Goal: Task Accomplishment & Management: Use online tool/utility

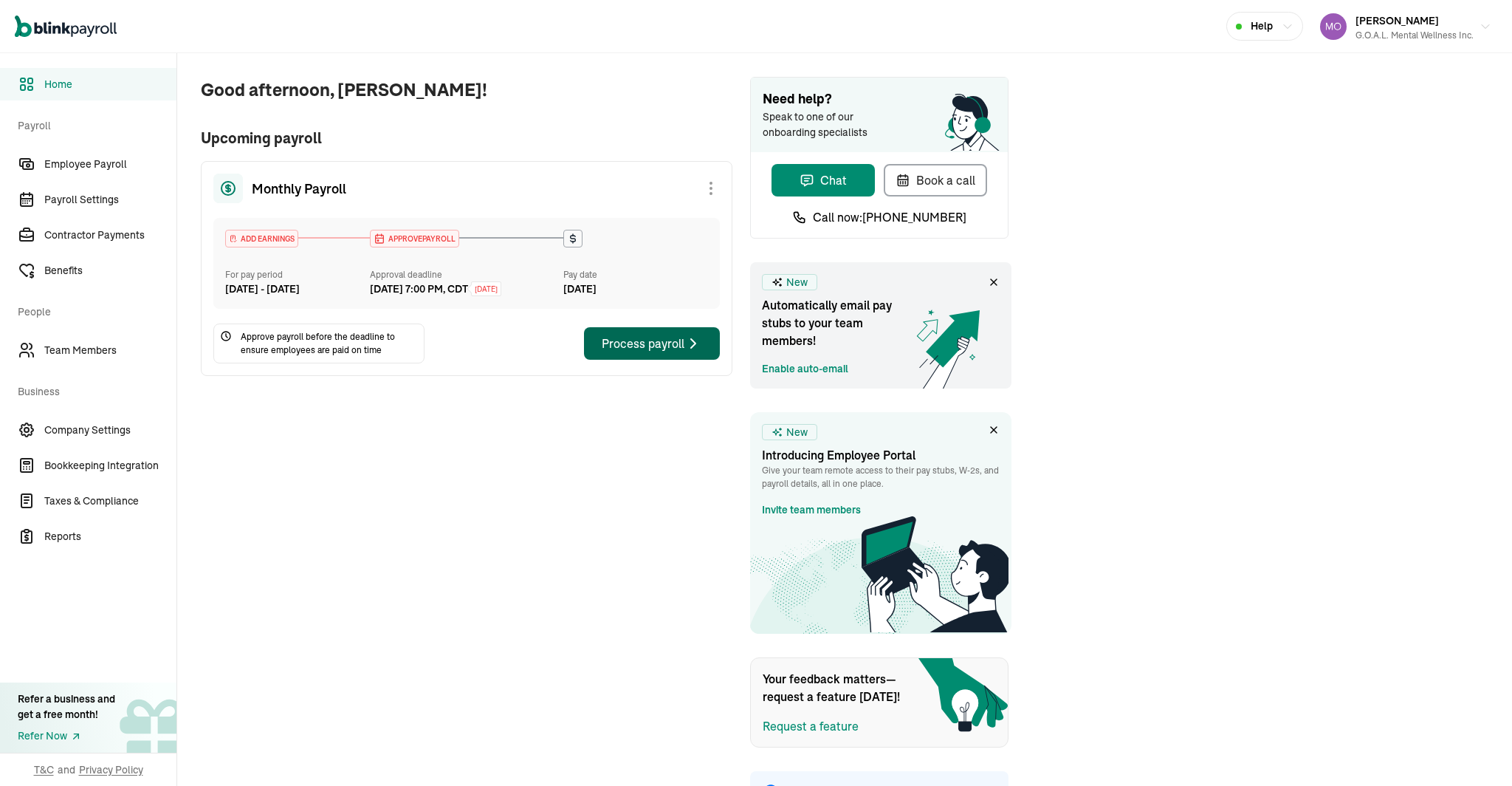
click at [665, 352] on div "Process payroll" at bounding box center [653, 343] width 101 height 17
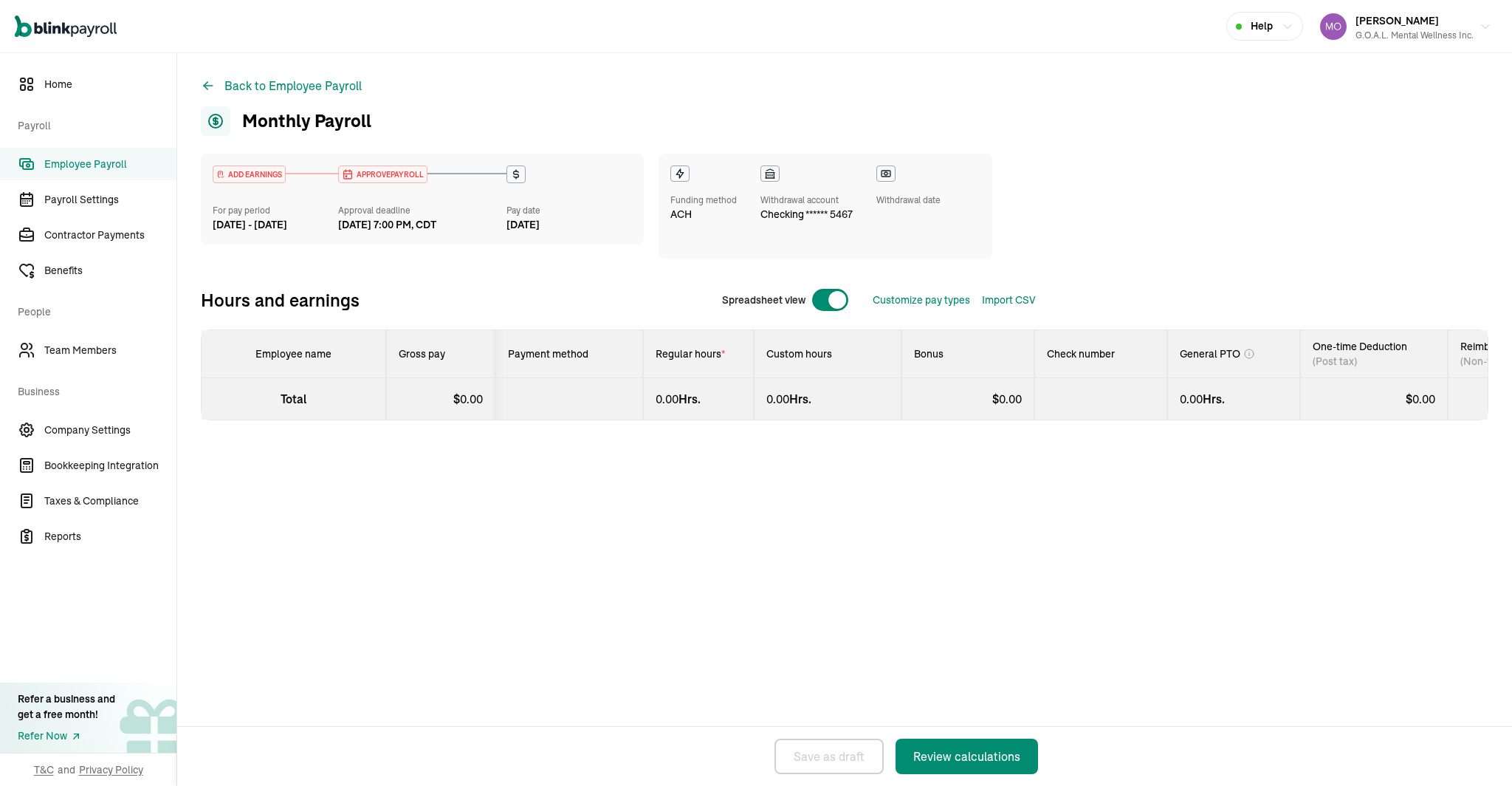
select select "direct_deposit"
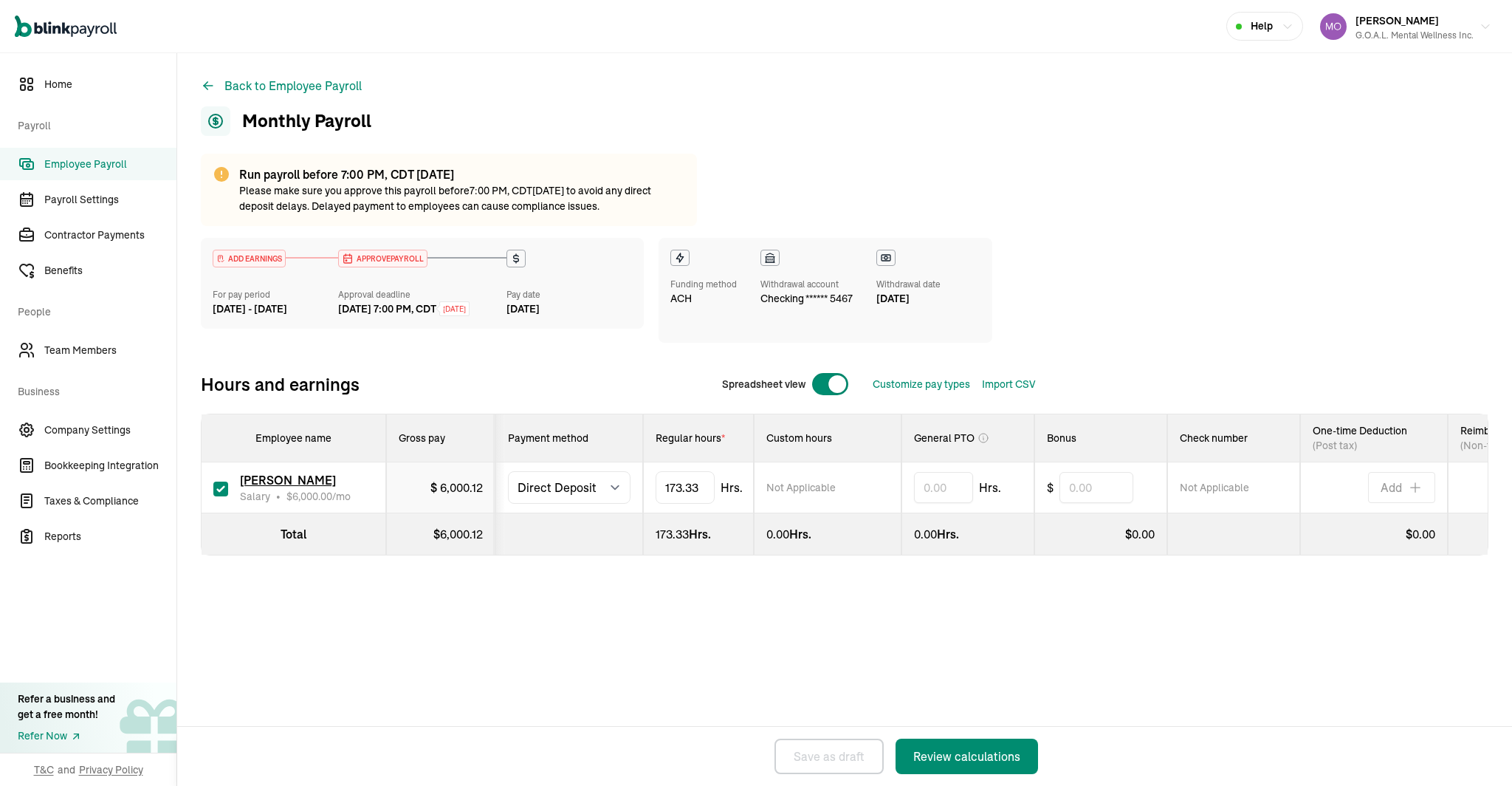
scroll to position [0, 93]
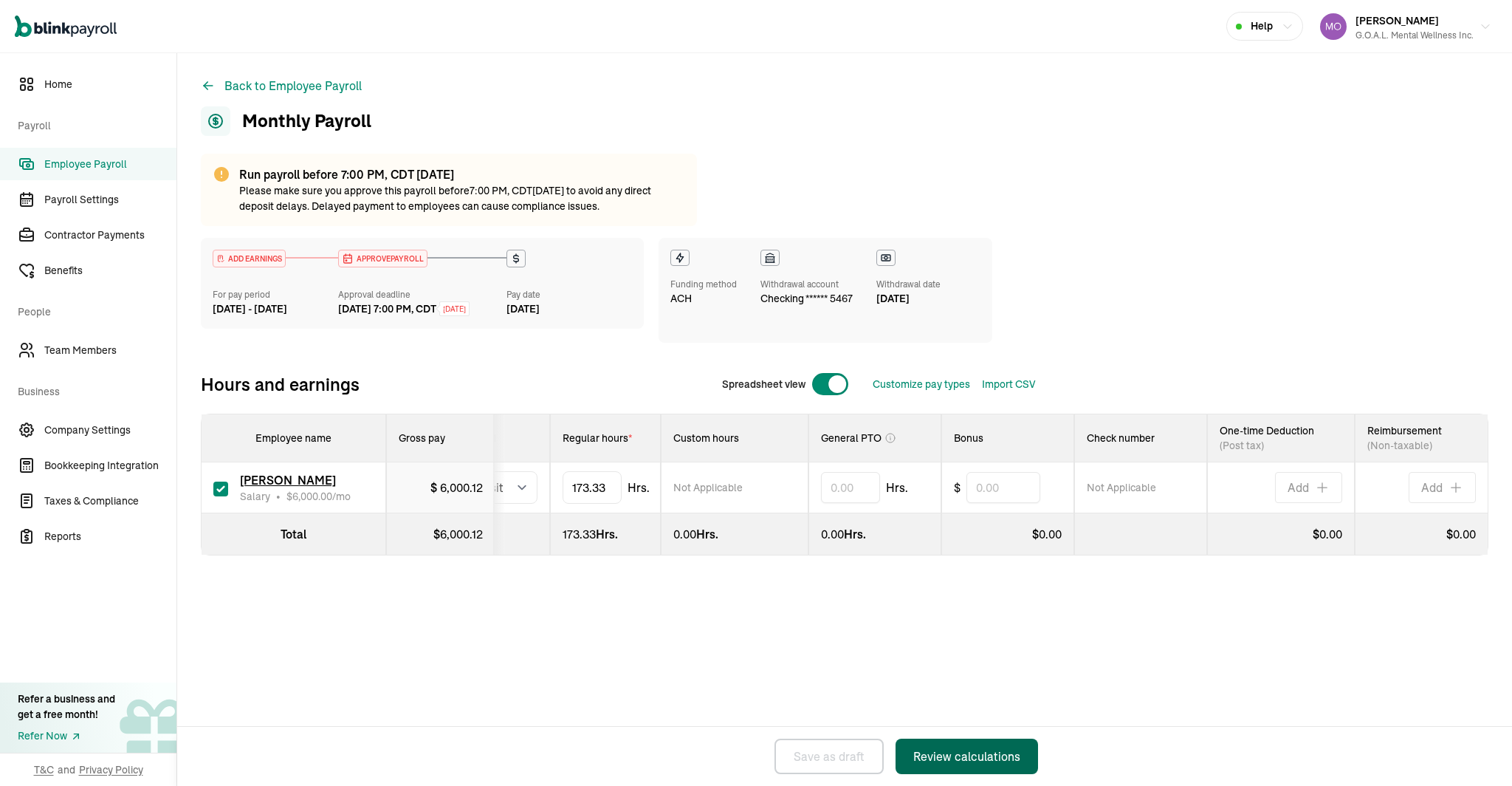
click at [972, 753] on div "Review calculations" at bounding box center [966, 756] width 107 height 17
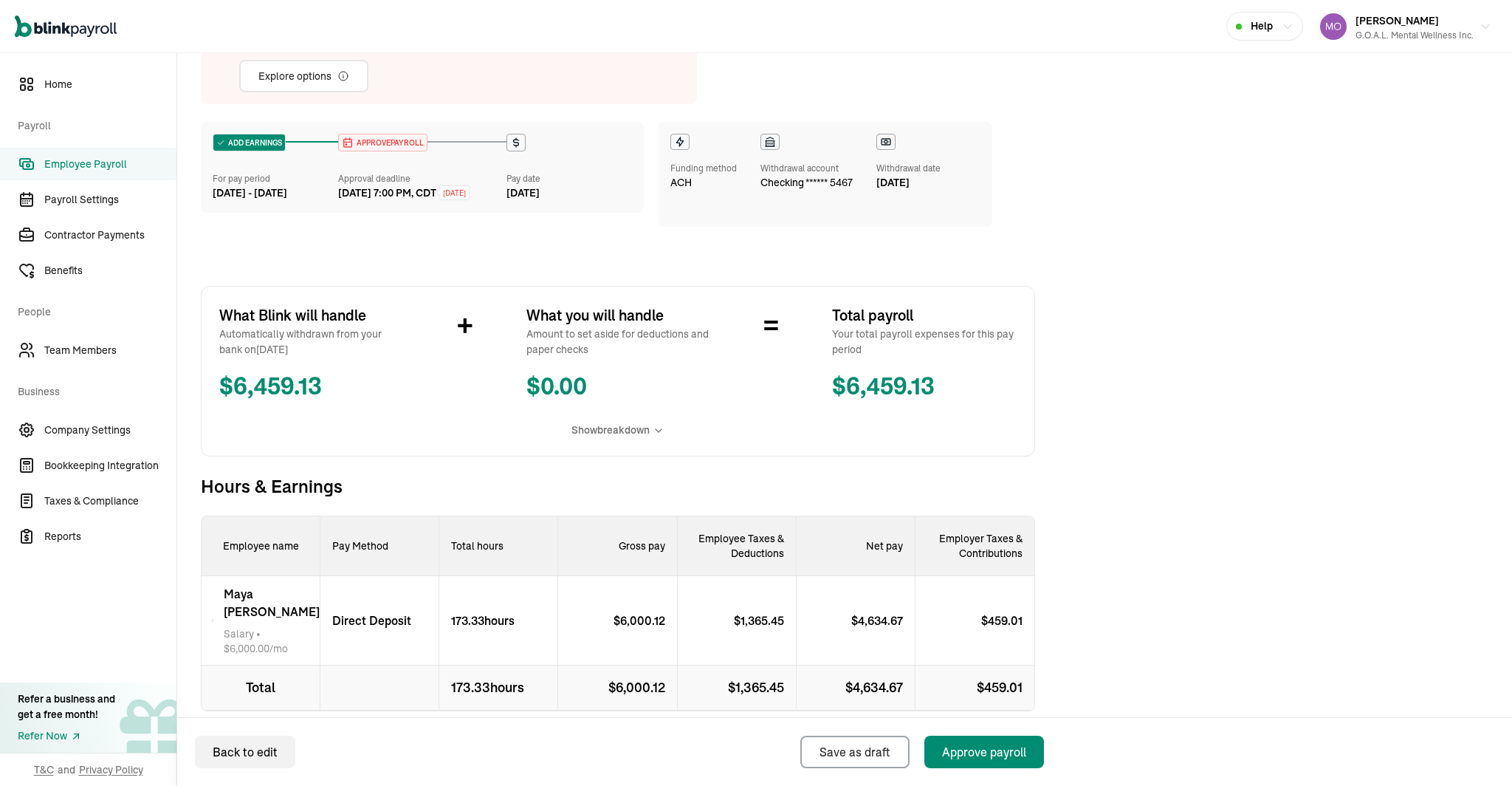
scroll to position [169, 0]
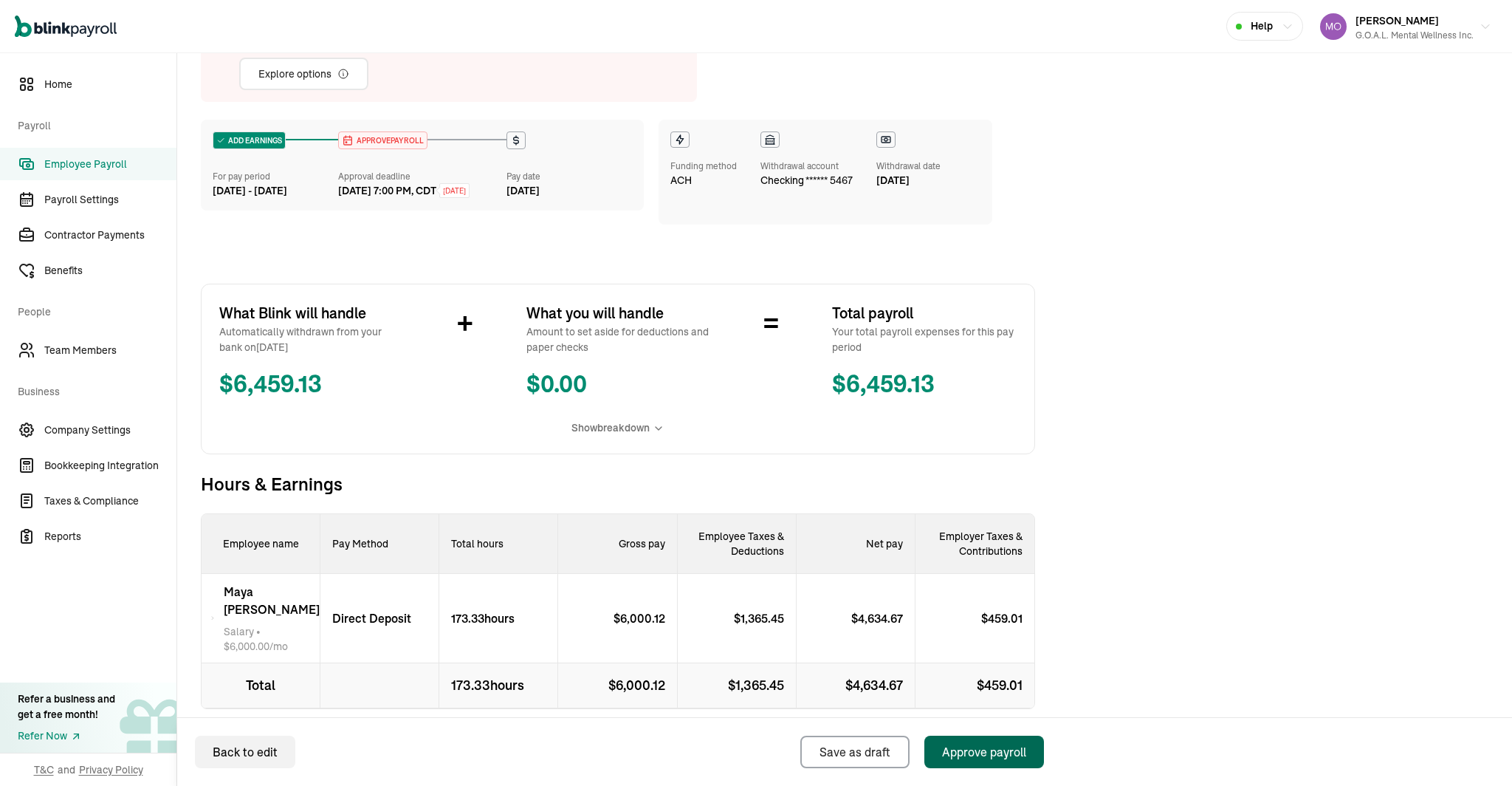
click at [962, 749] on div "Approve payroll" at bounding box center [984, 752] width 84 height 17
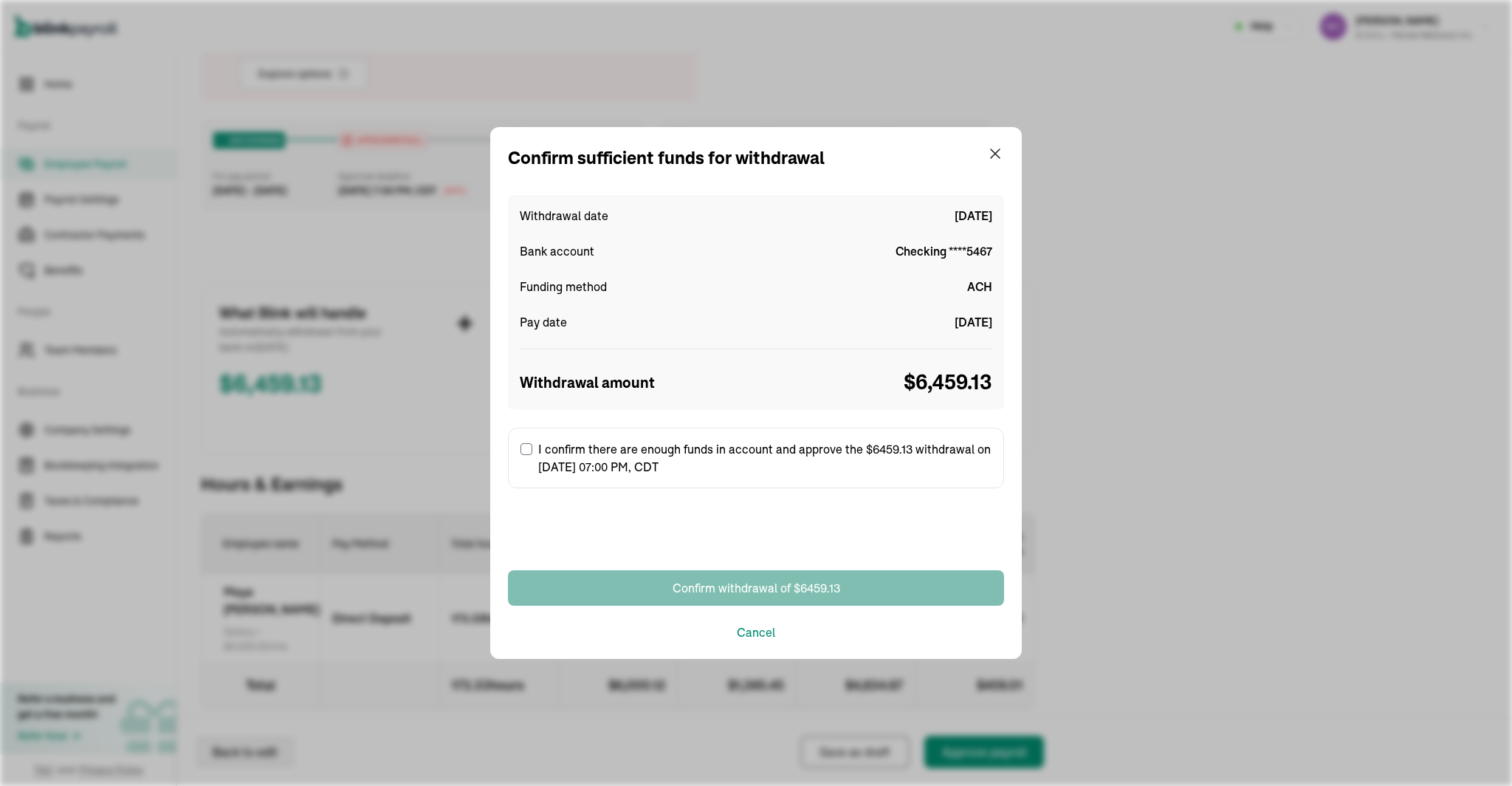
click at [525, 445] on input "I confirm there are enough funds in account and approve the $6459.13 withdrawal…" at bounding box center [527, 450] width 12 height 12
checkbox input "true"
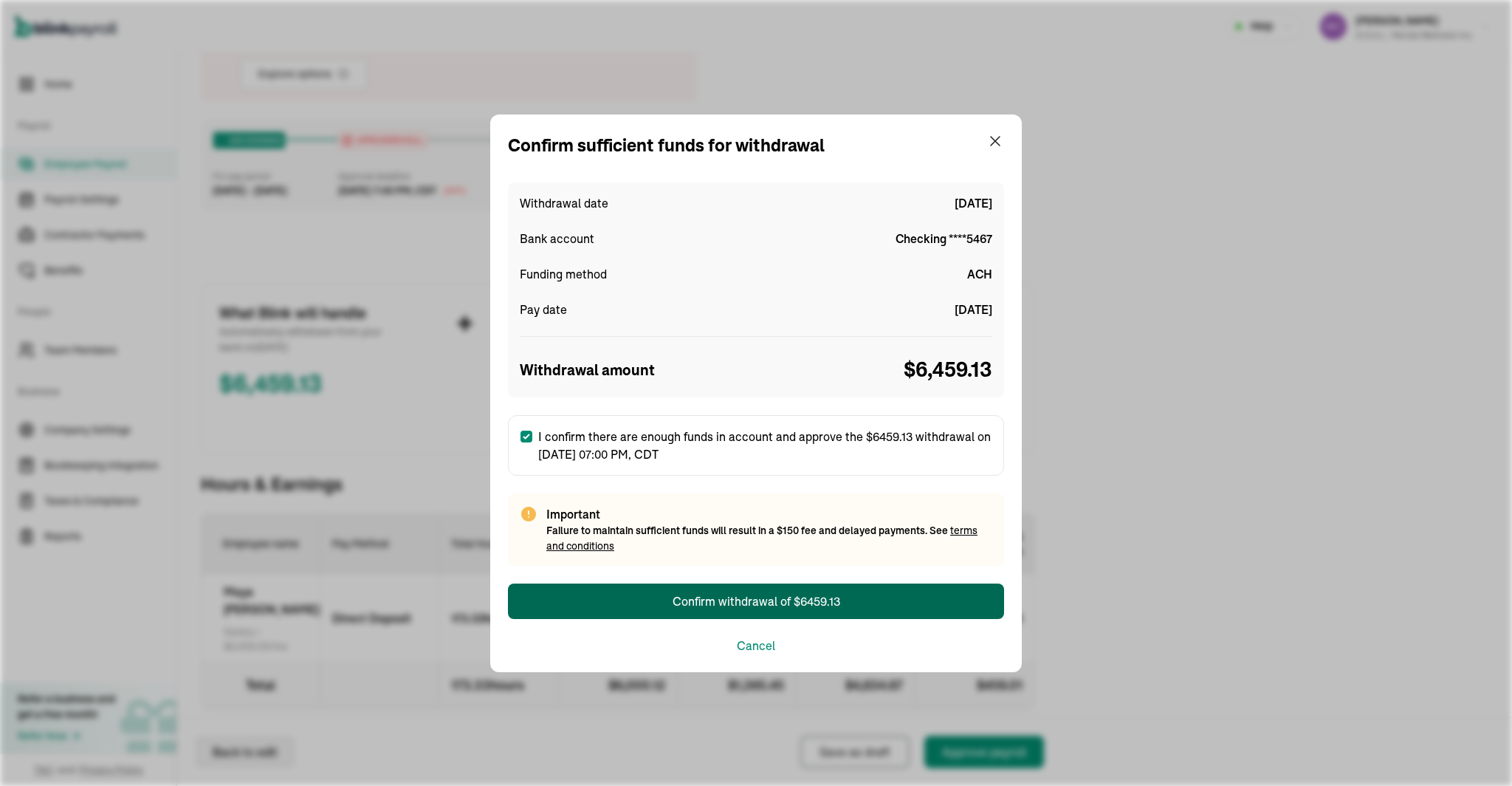
click at [731, 593] on div "Confirm withdrawal of $6459.13" at bounding box center [756, 602] width 168 height 17
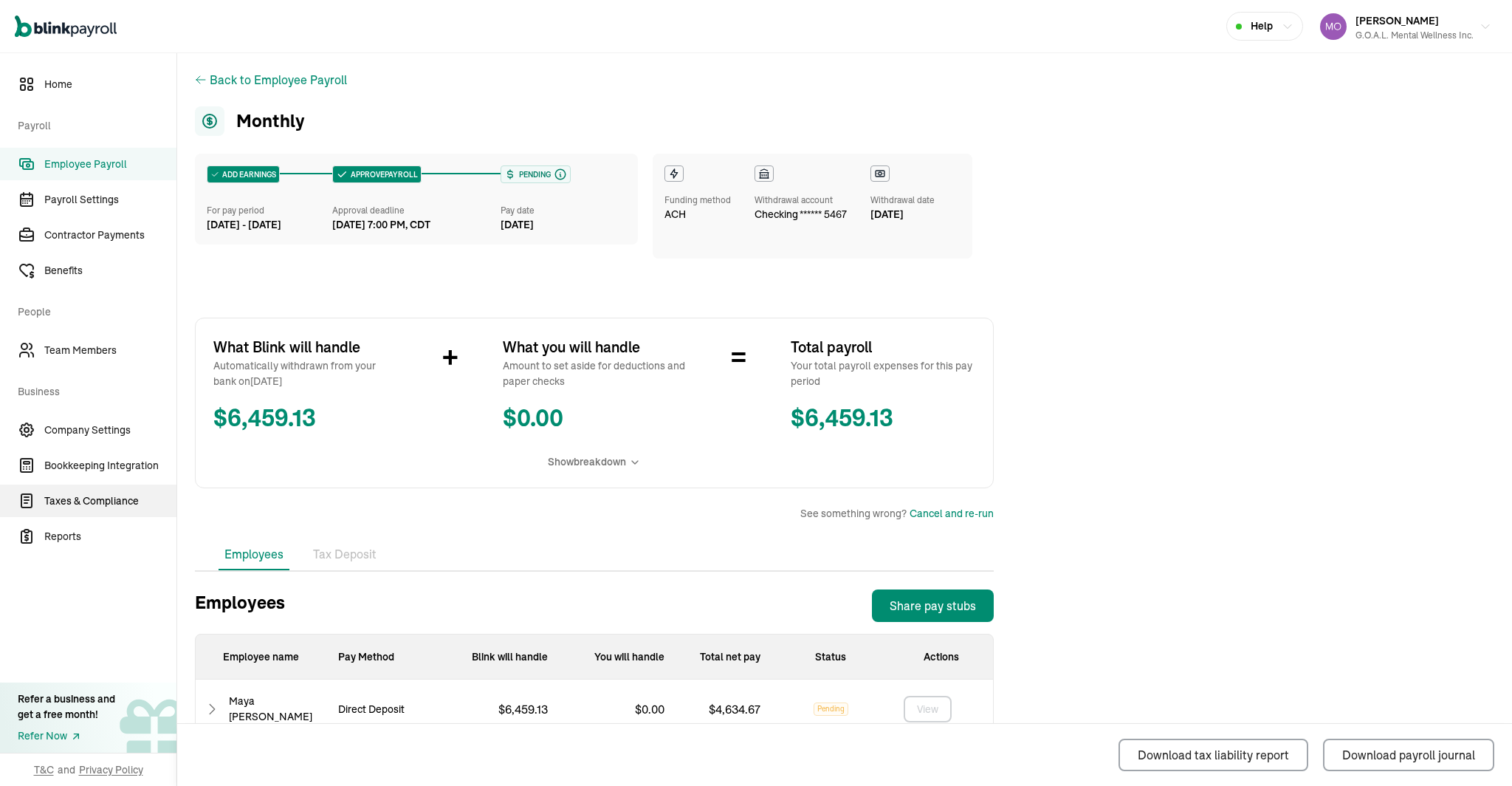
click at [81, 497] on span "Taxes & Compliance" at bounding box center [110, 502] width 132 height 16
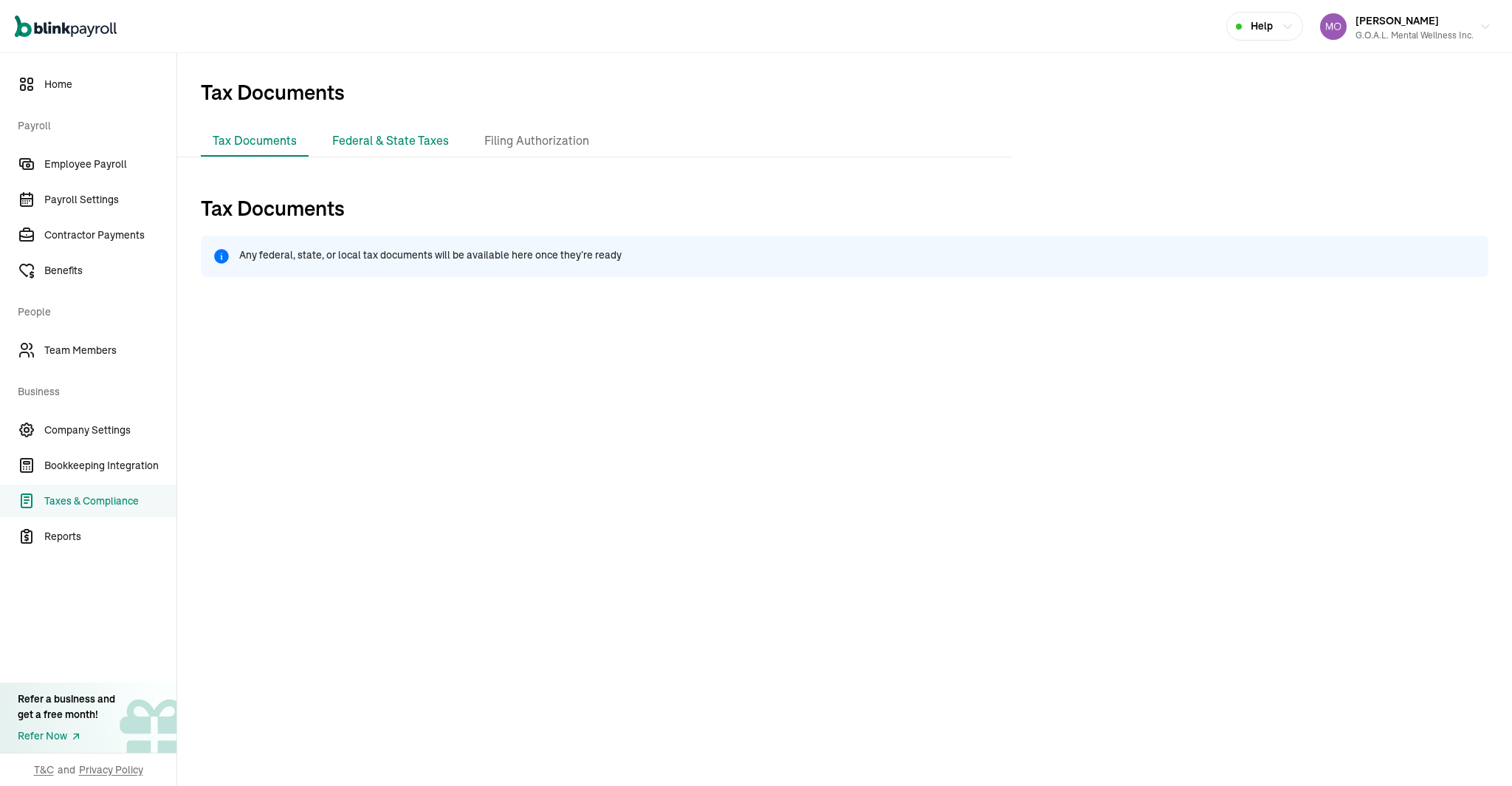
click at [393, 140] on li "Federal & State Taxes" at bounding box center [390, 141] width 140 height 31
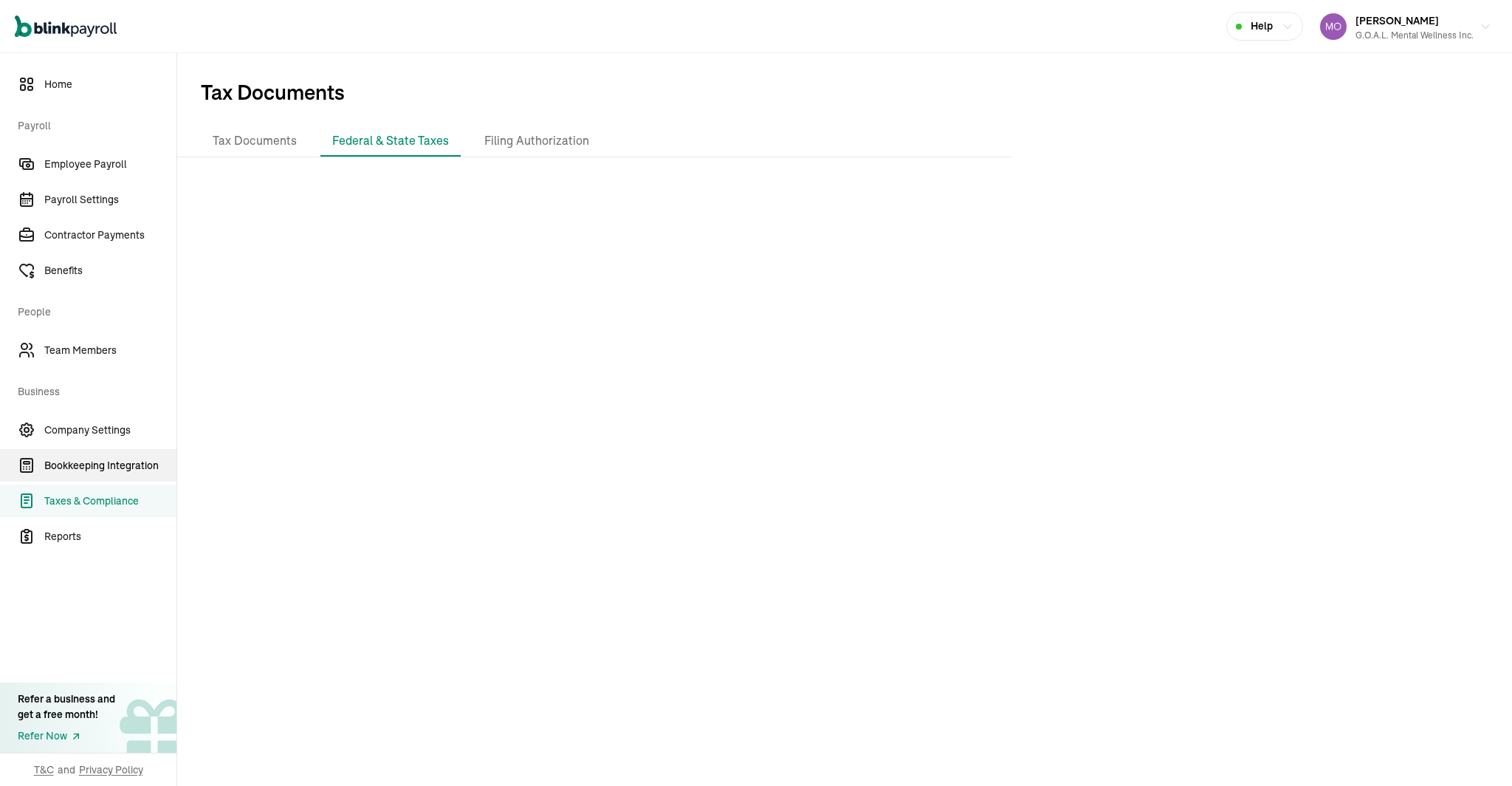
click at [121, 470] on span "Bookkeeping Integration" at bounding box center [110, 466] width 132 height 16
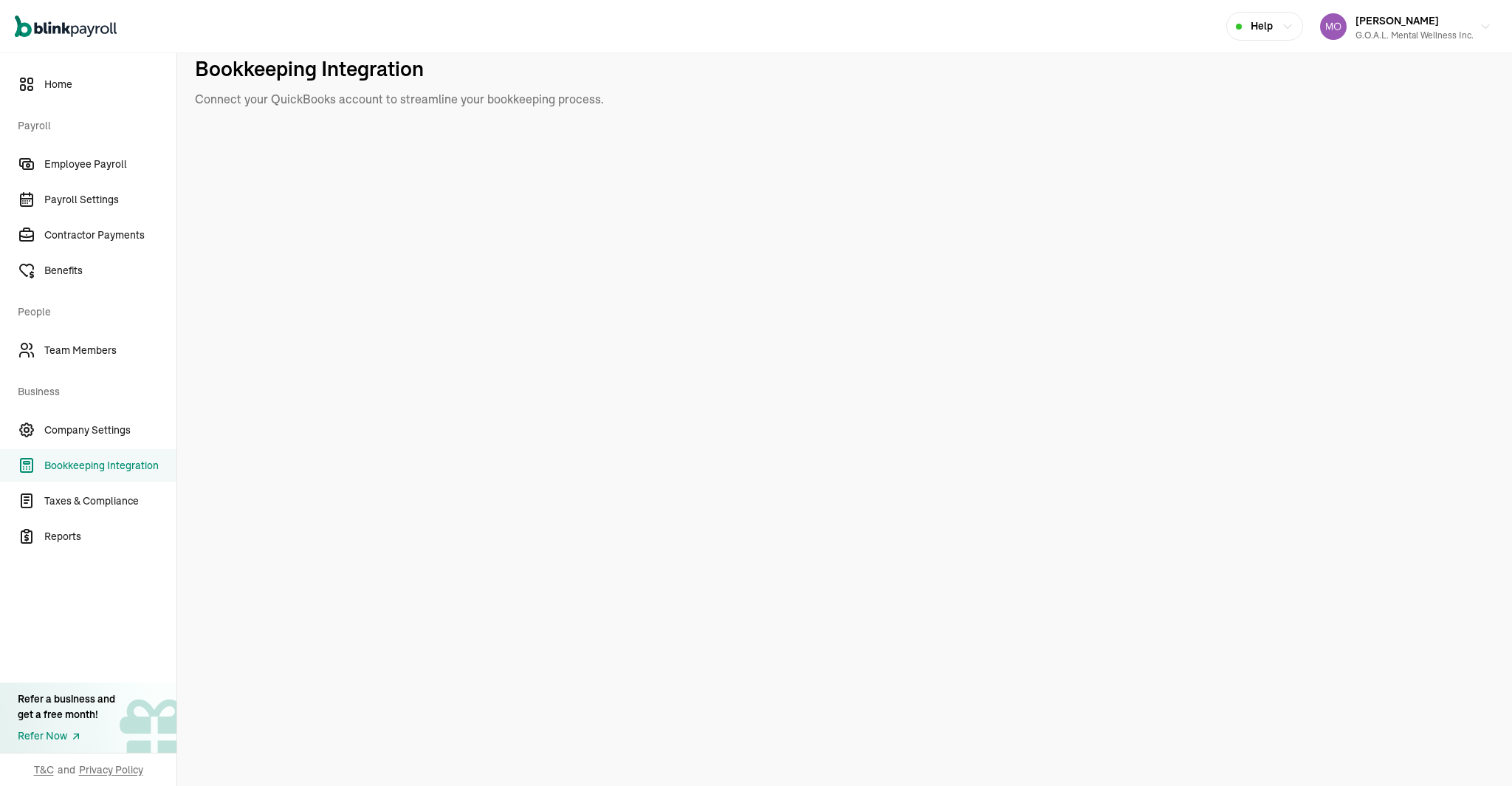
click at [759, 31] on div "Open main menu Help [PERSON_NAME] Mental Wellness Inc." at bounding box center [756, 26] width 1512 height 53
click at [73, 539] on span "Reports" at bounding box center [110, 536] width 132 height 16
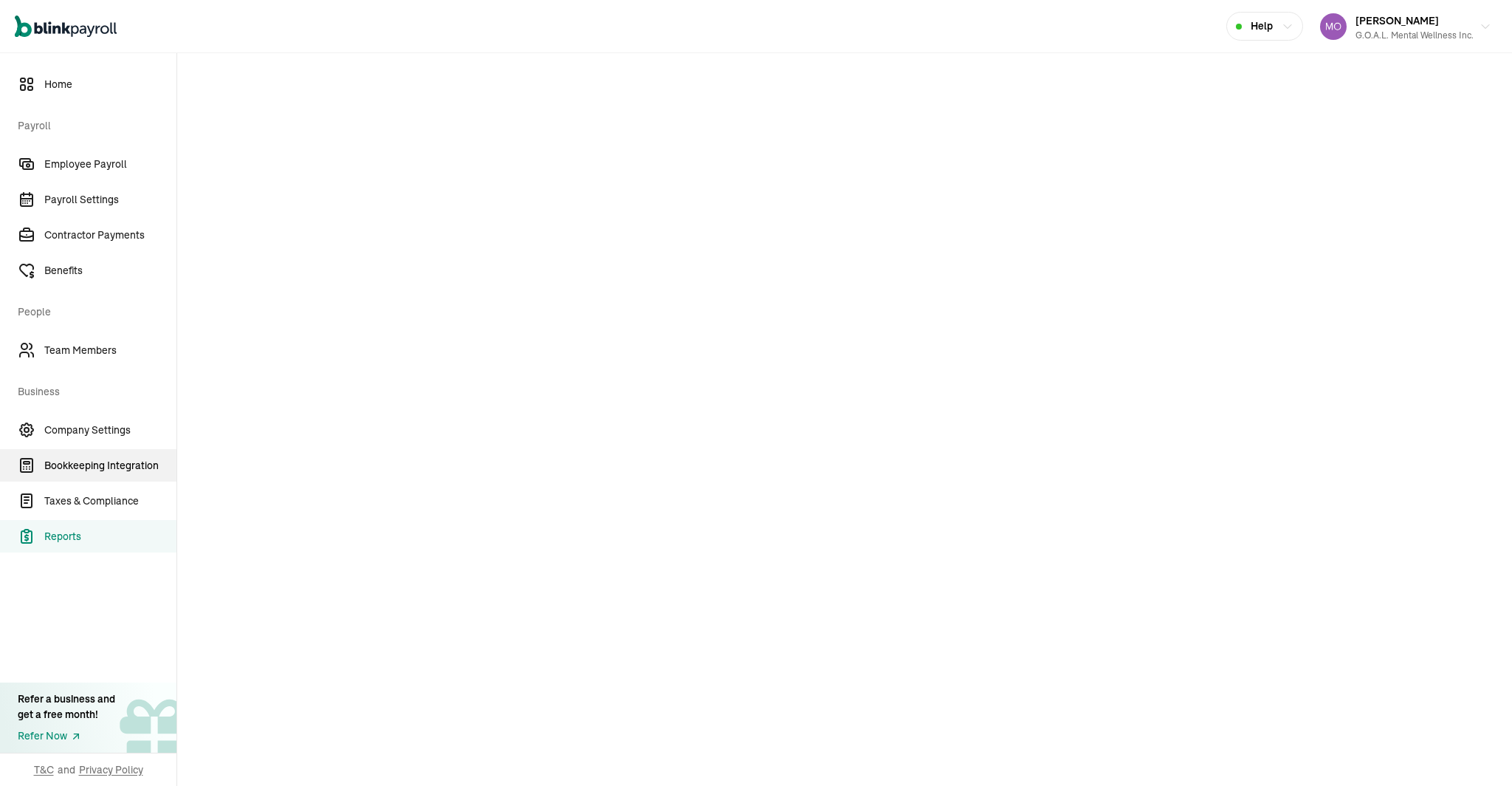
click at [56, 473] on span "Bookkeeping Integration" at bounding box center [110, 466] width 132 height 16
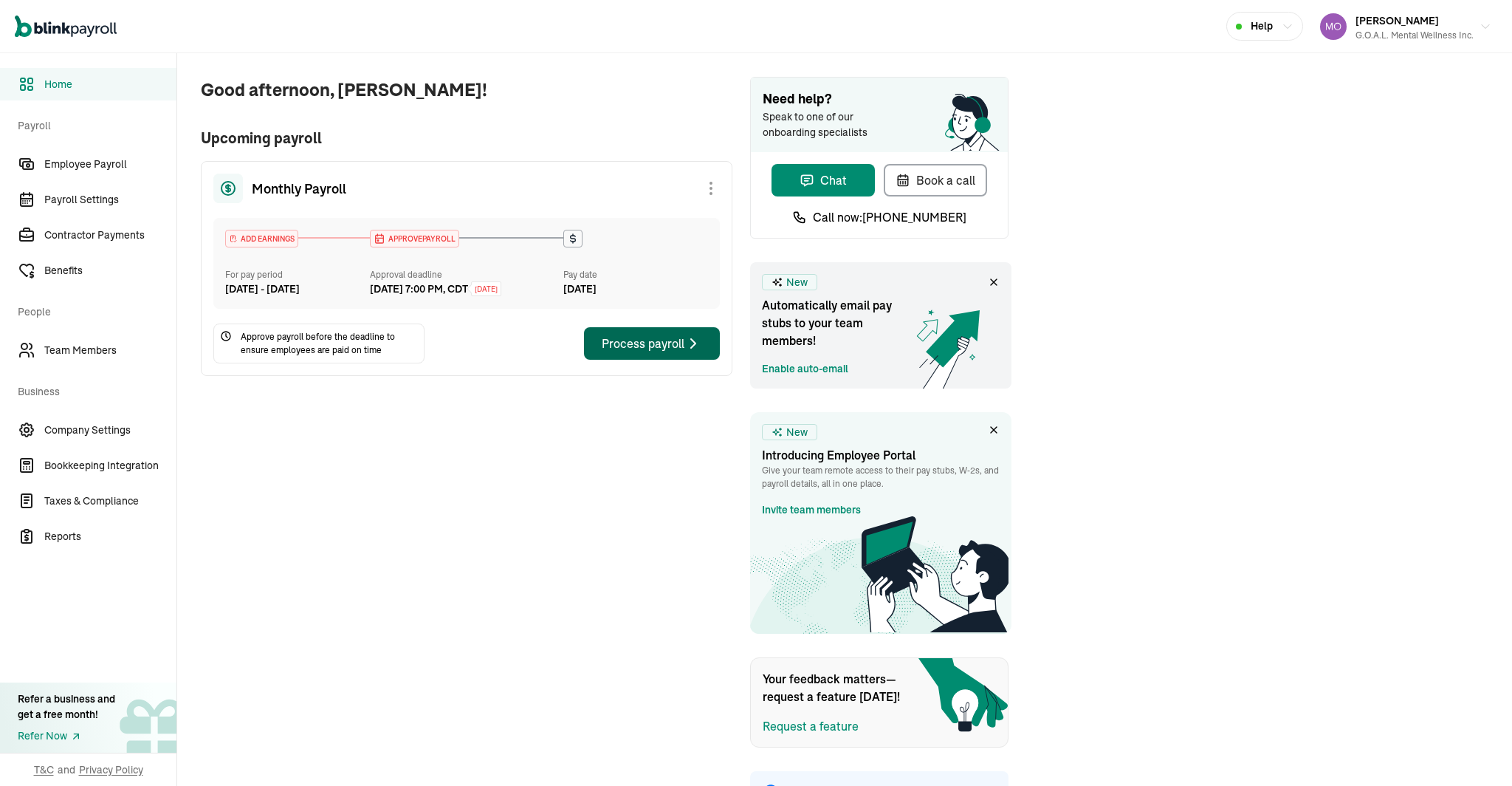
click at [665, 352] on div "Process payroll" at bounding box center [653, 343] width 101 height 17
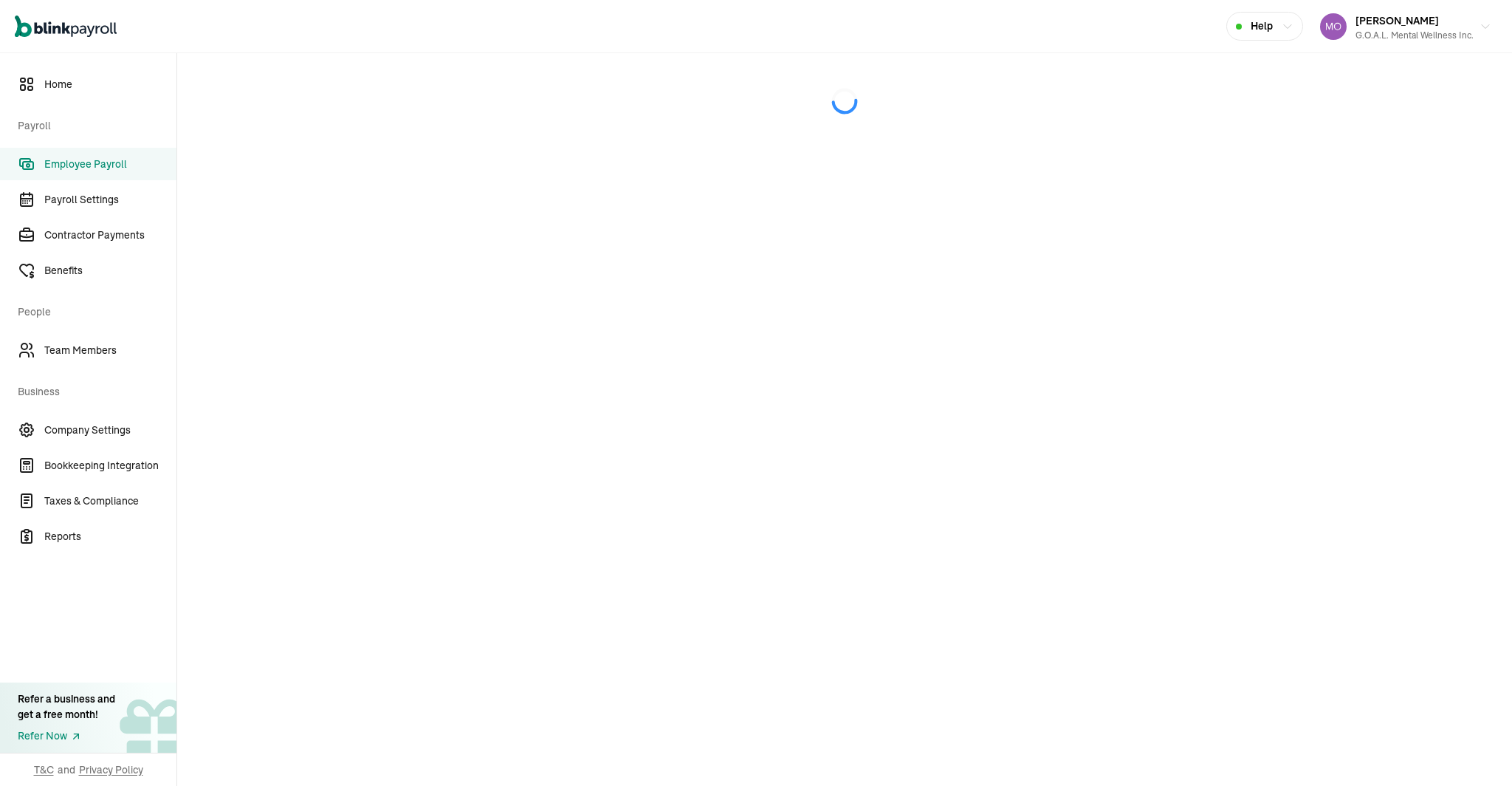
select select "direct_deposit"
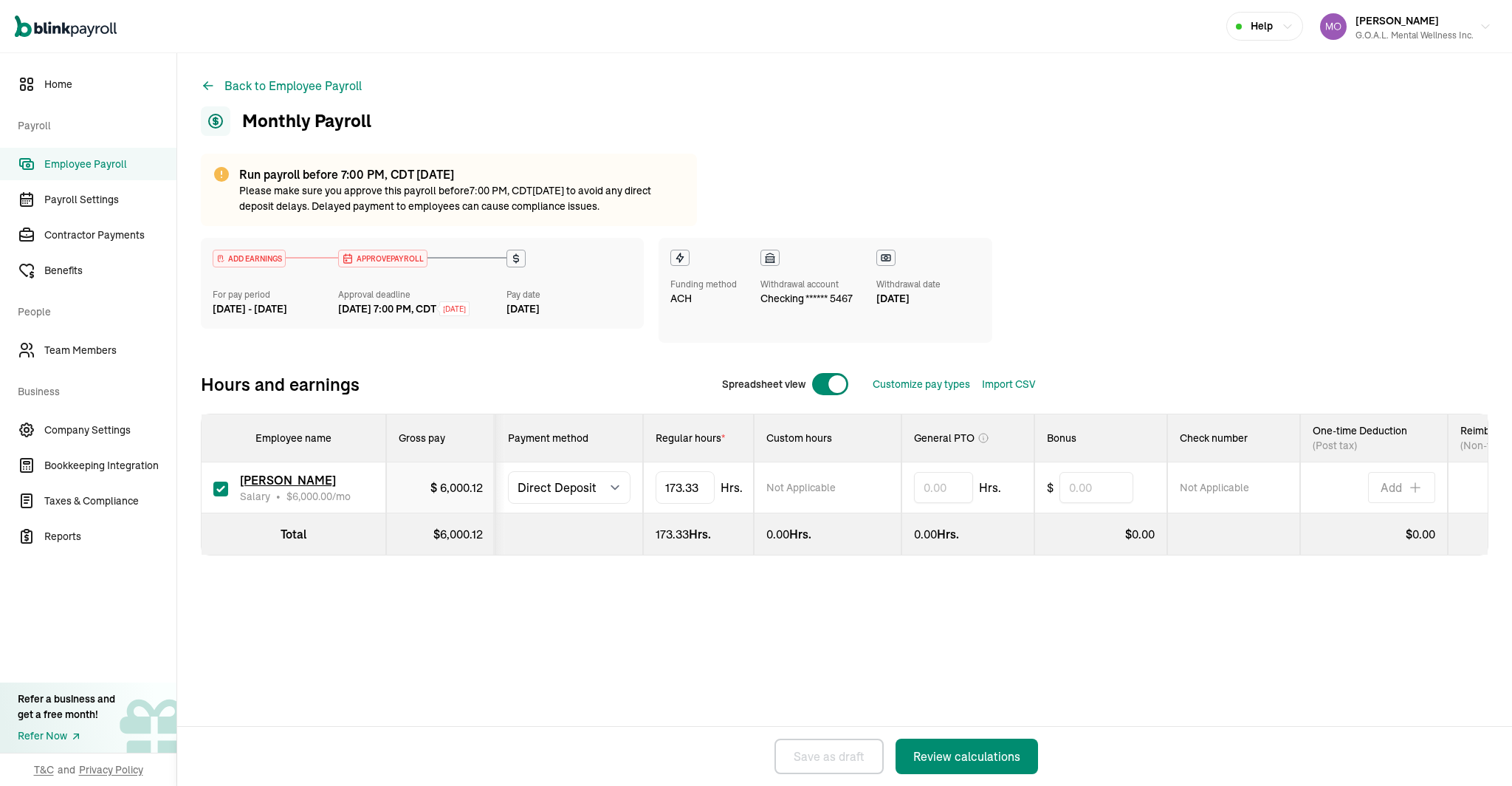
scroll to position [0, 93]
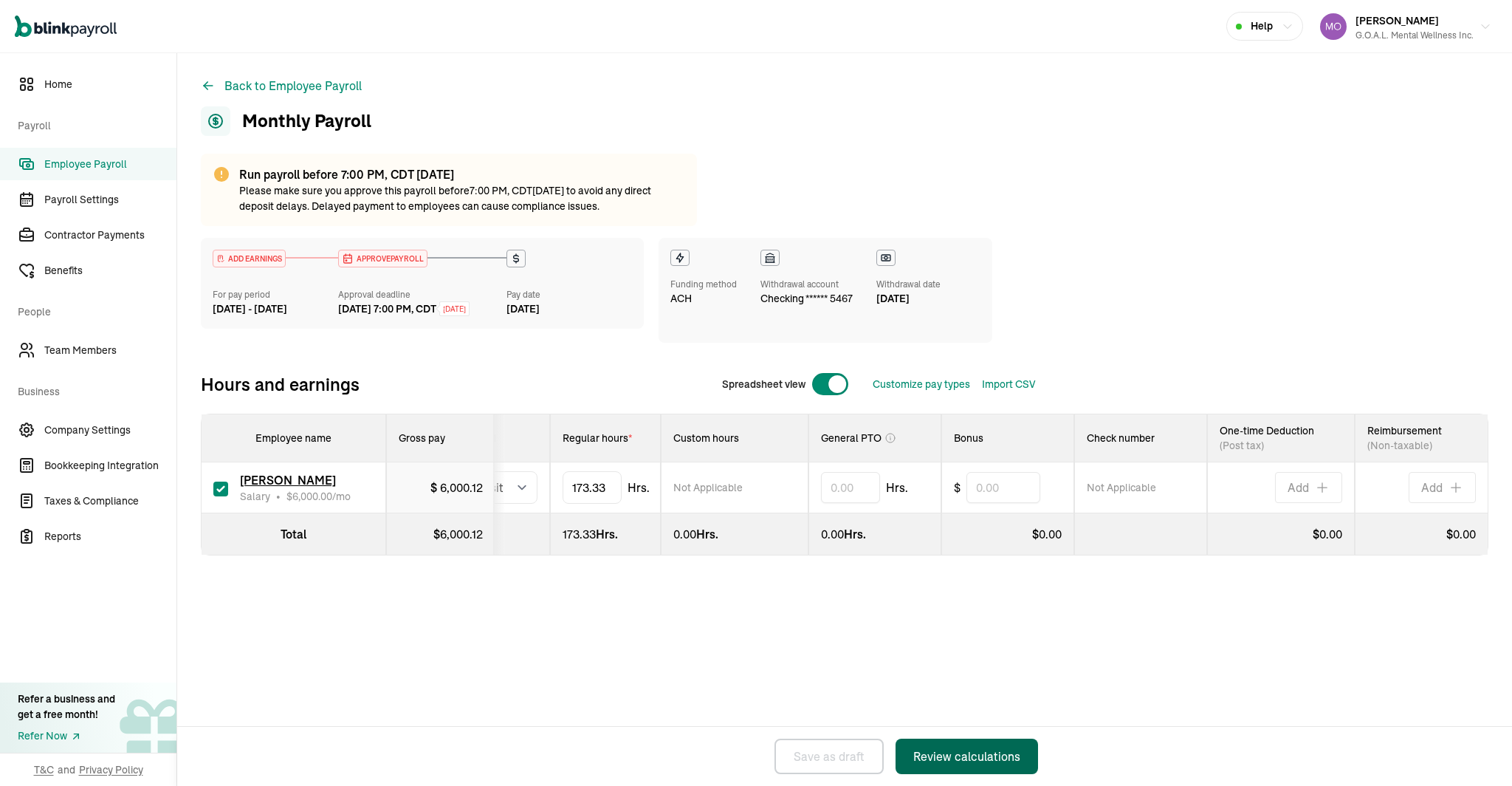
click at [972, 753] on div "Review calculations" at bounding box center [966, 756] width 107 height 17
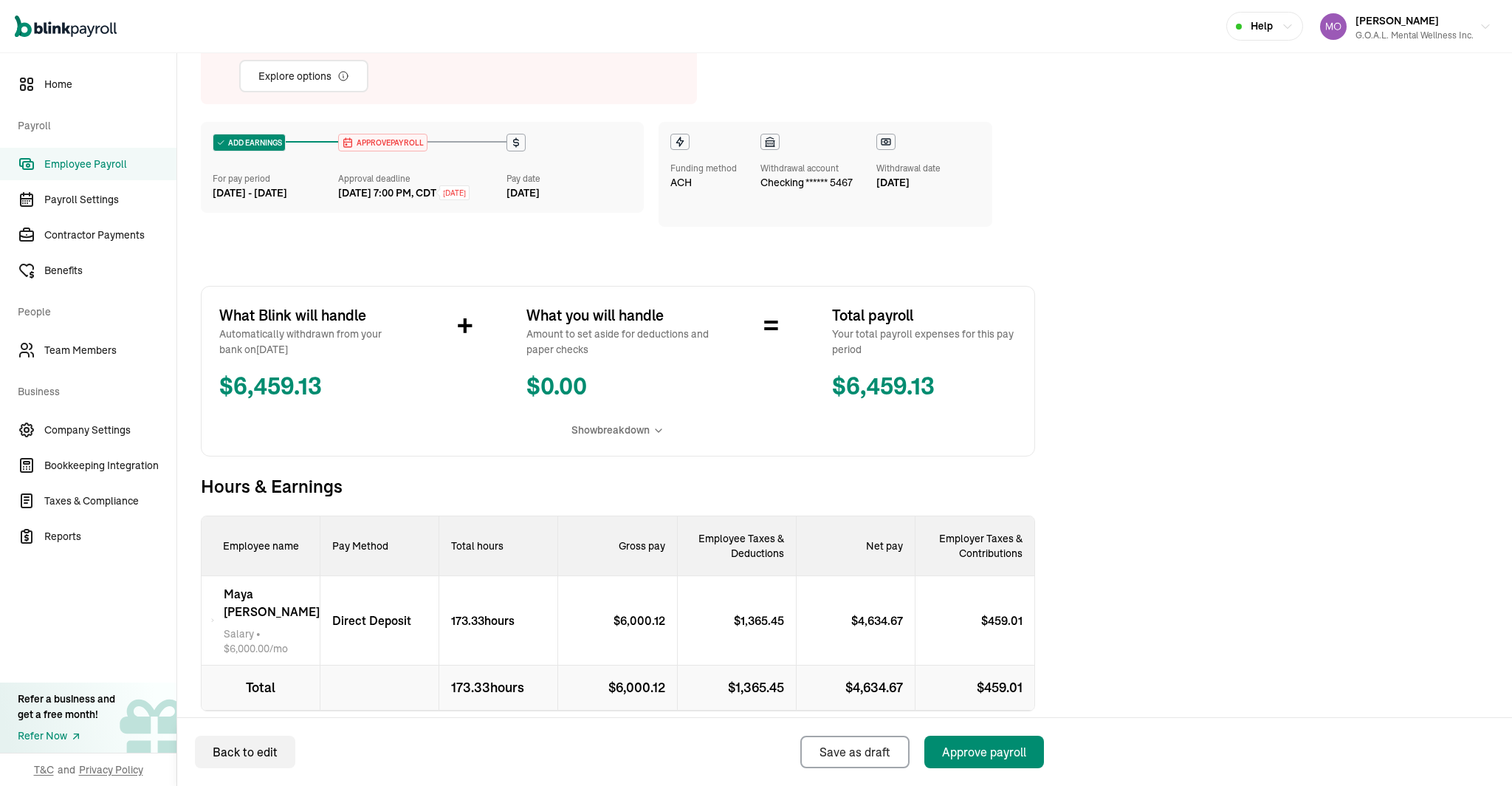
scroll to position [169, 0]
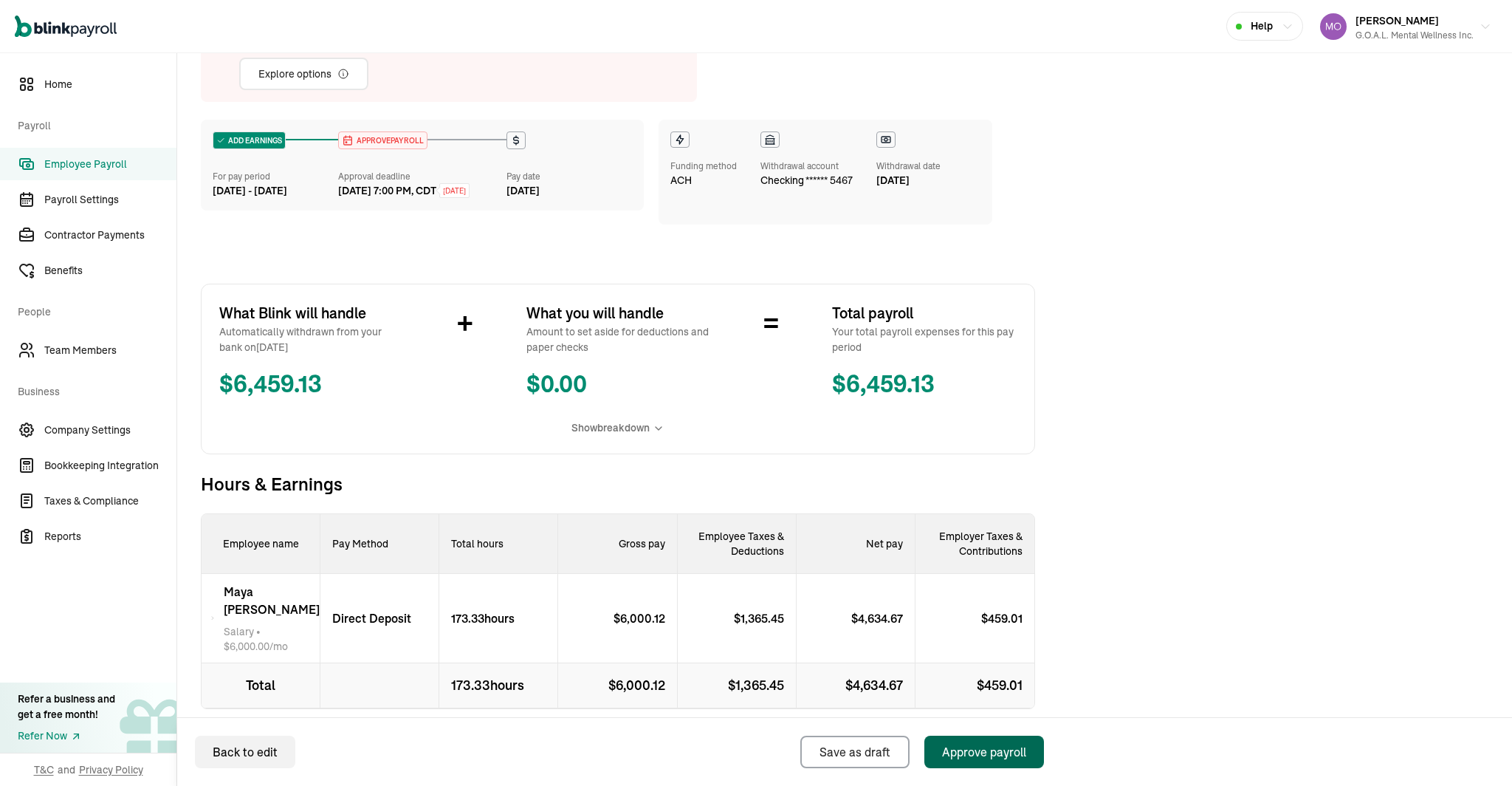
click at [962, 749] on div "Approve payroll" at bounding box center [984, 752] width 84 height 17
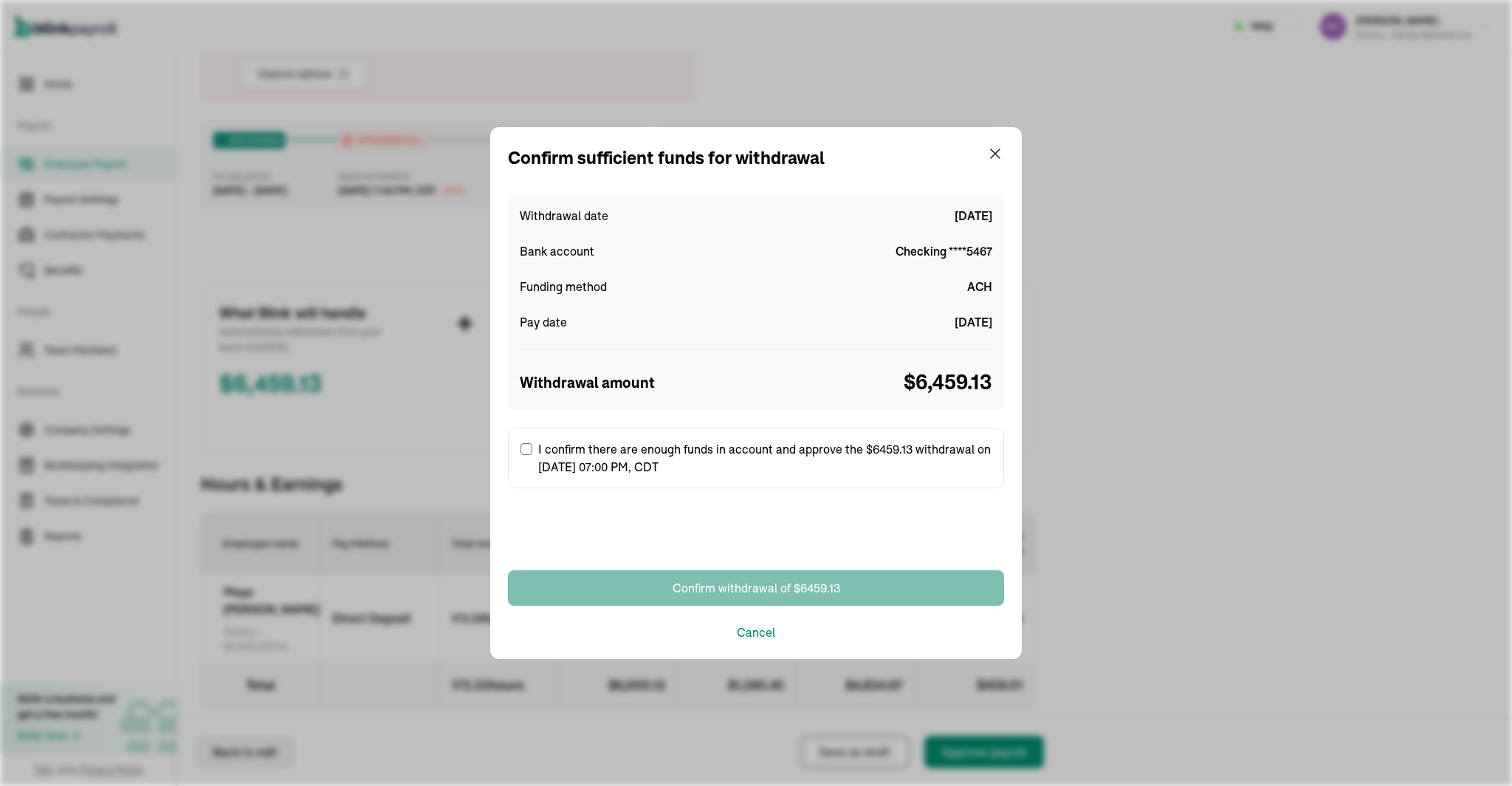
click at [525, 445] on input "I confirm there are enough funds in account and approve the $6459.13 withdrawal…" at bounding box center [527, 450] width 12 height 12
checkbox input "true"
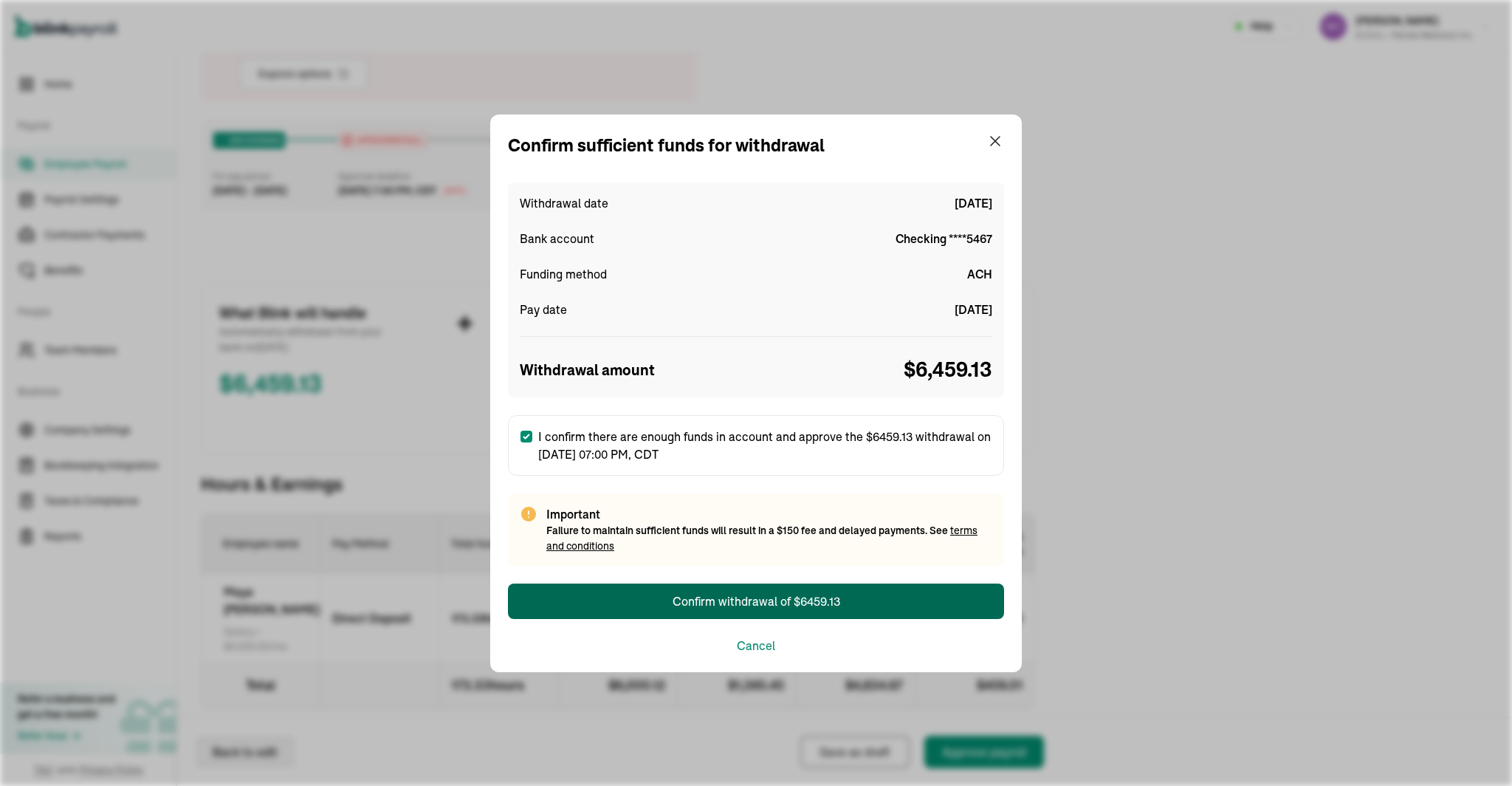
click at [731, 593] on div "Confirm withdrawal of $6459.13" at bounding box center [756, 602] width 168 height 17
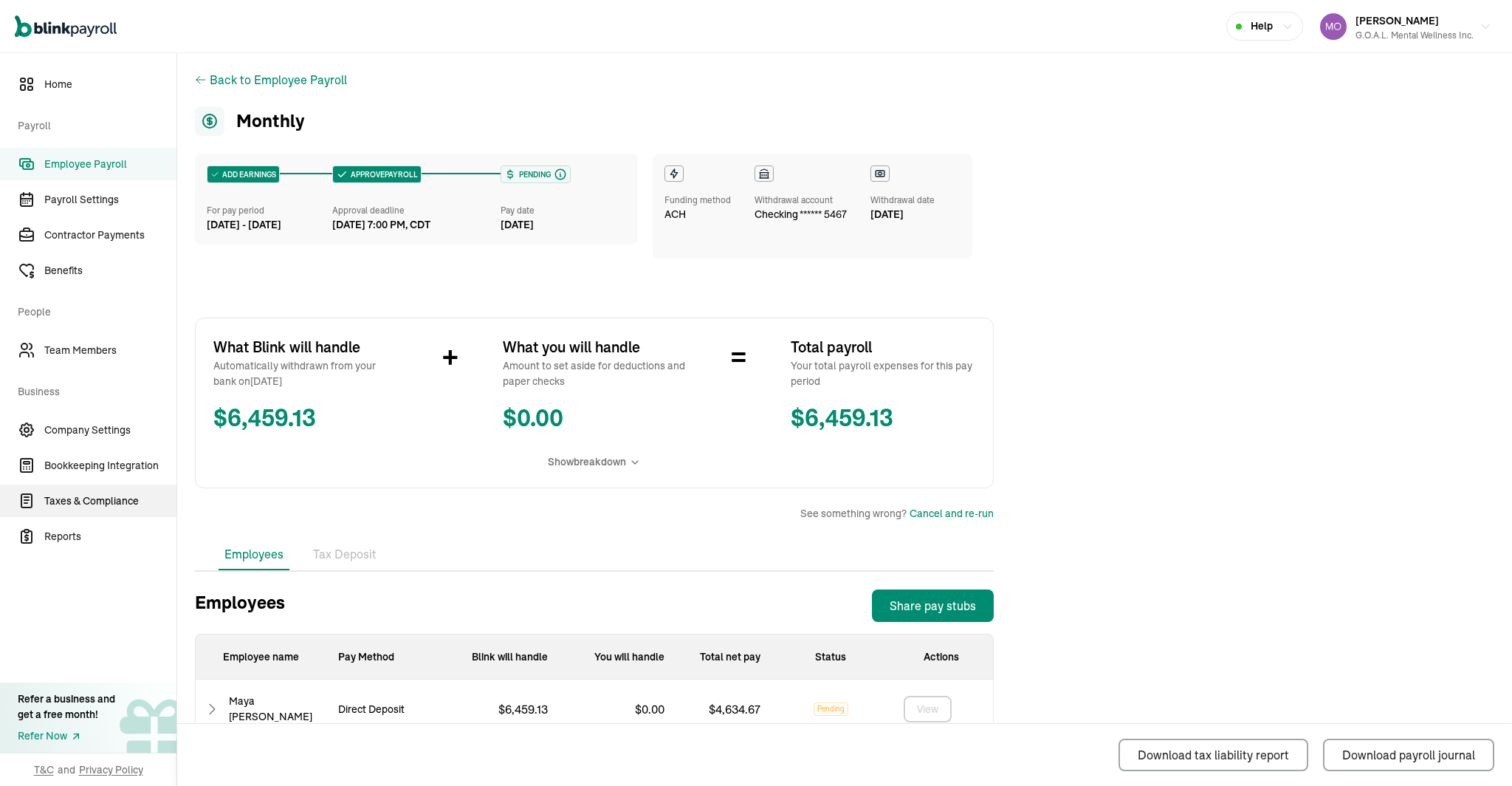
click at [81, 497] on span "Taxes & Compliance" at bounding box center [110, 502] width 132 height 16
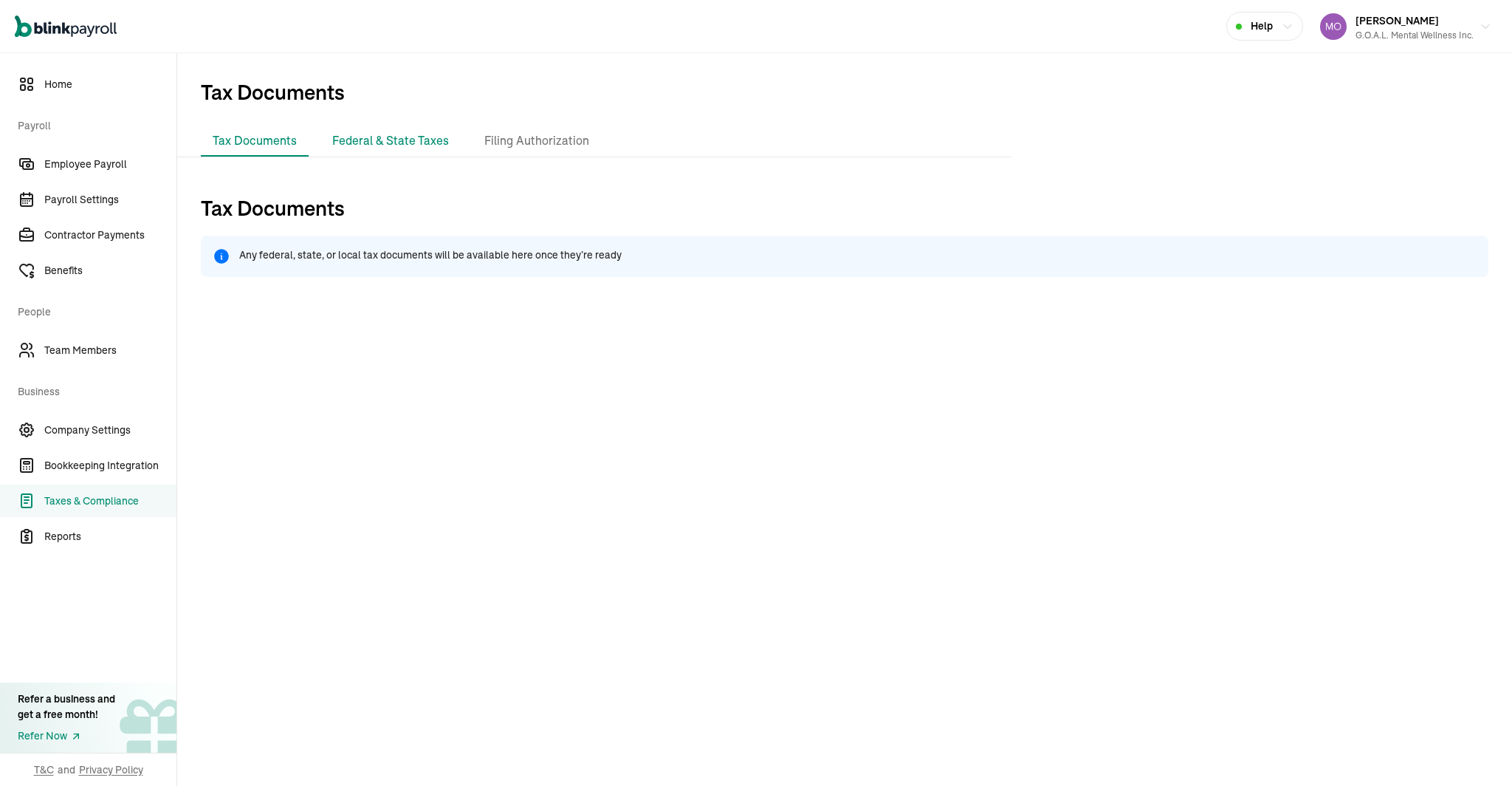
click at [393, 140] on li "Federal & State Taxes" at bounding box center [390, 141] width 140 height 31
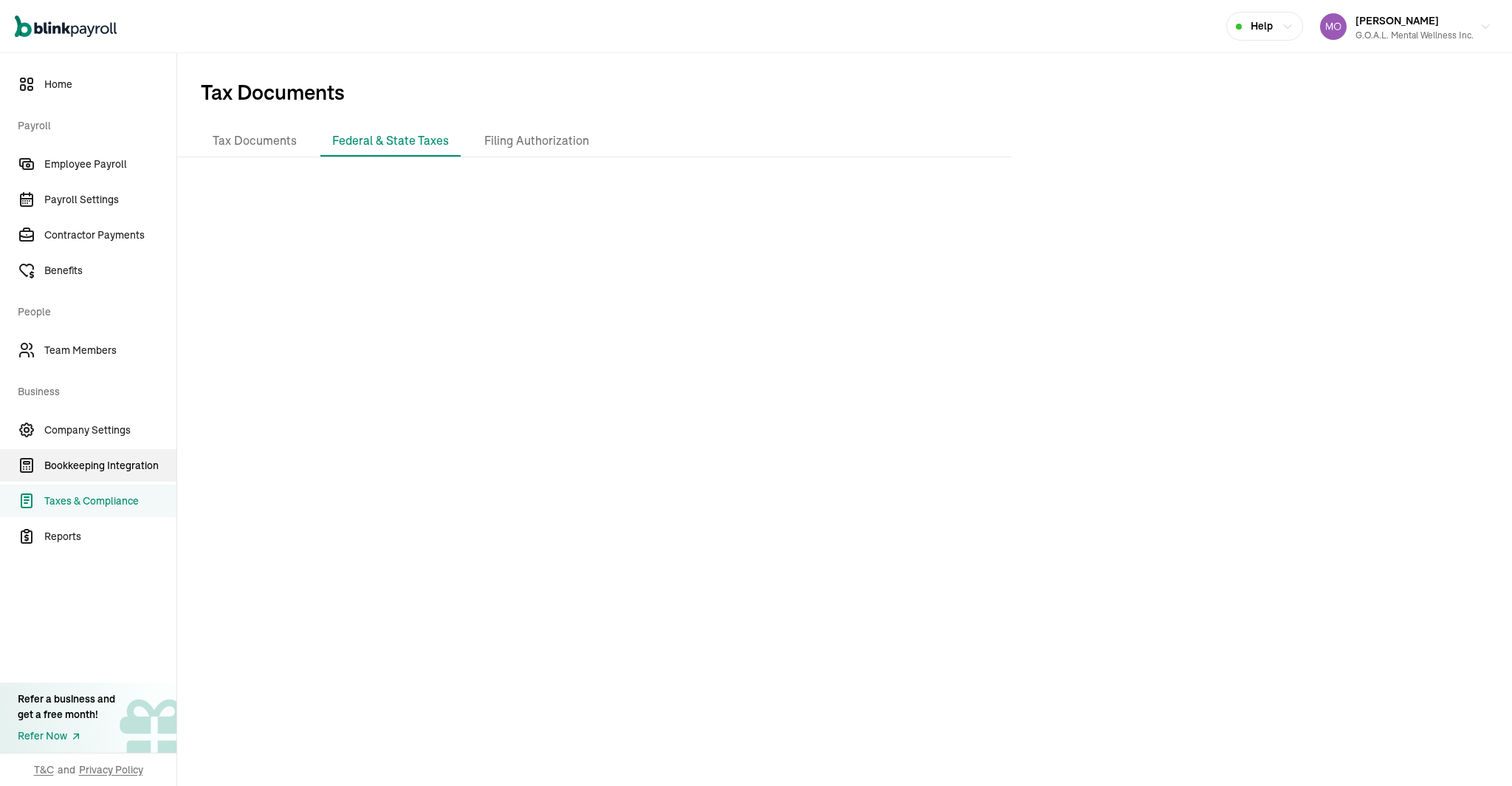
click at [121, 470] on span "Bookkeeping Integration" at bounding box center [110, 466] width 132 height 16
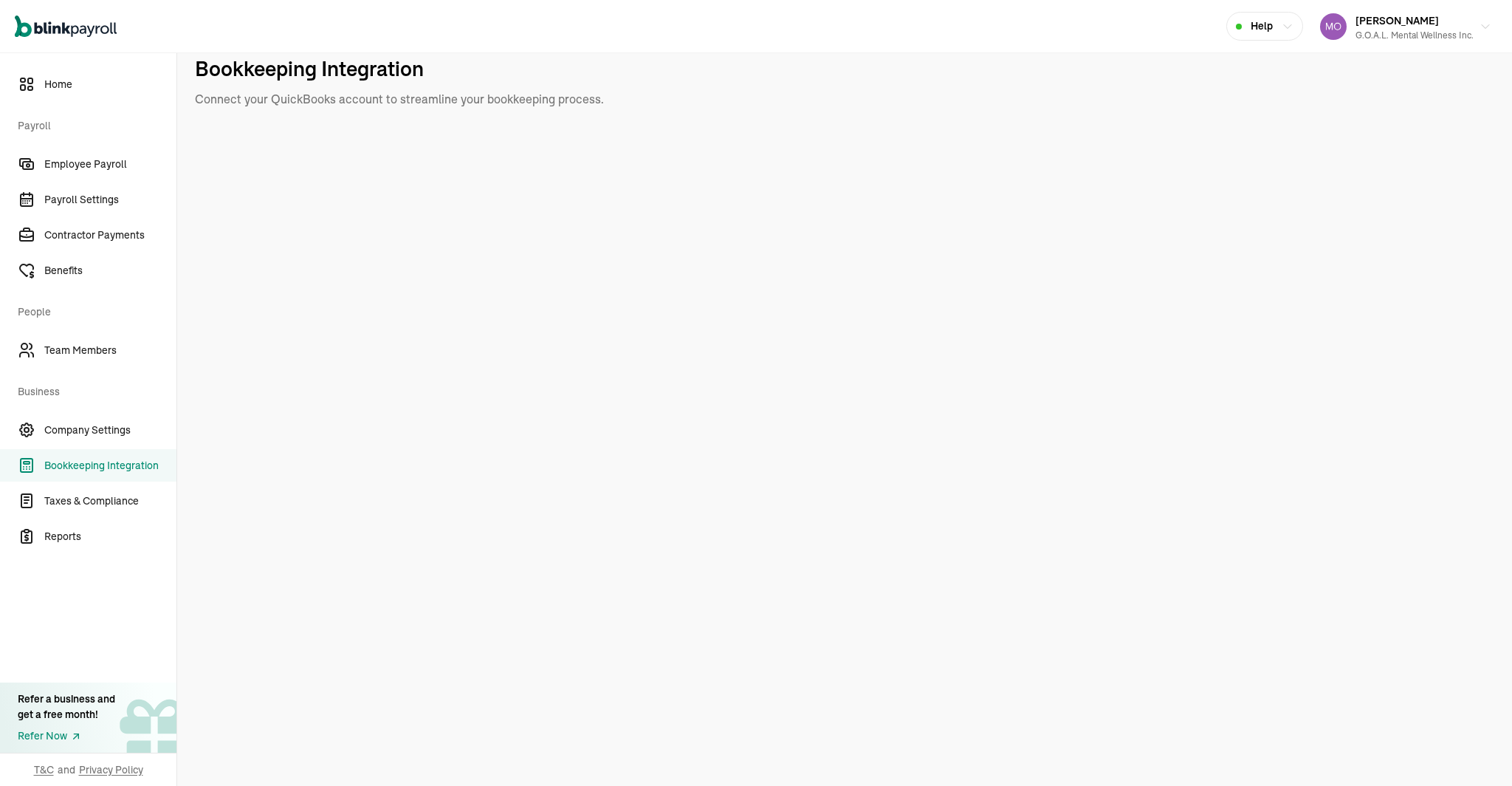
click at [759, 31] on div "Open main menu Help [PERSON_NAME] Mental Wellness Inc." at bounding box center [756, 26] width 1512 height 53
click at [73, 539] on span "Reports" at bounding box center [110, 536] width 132 height 16
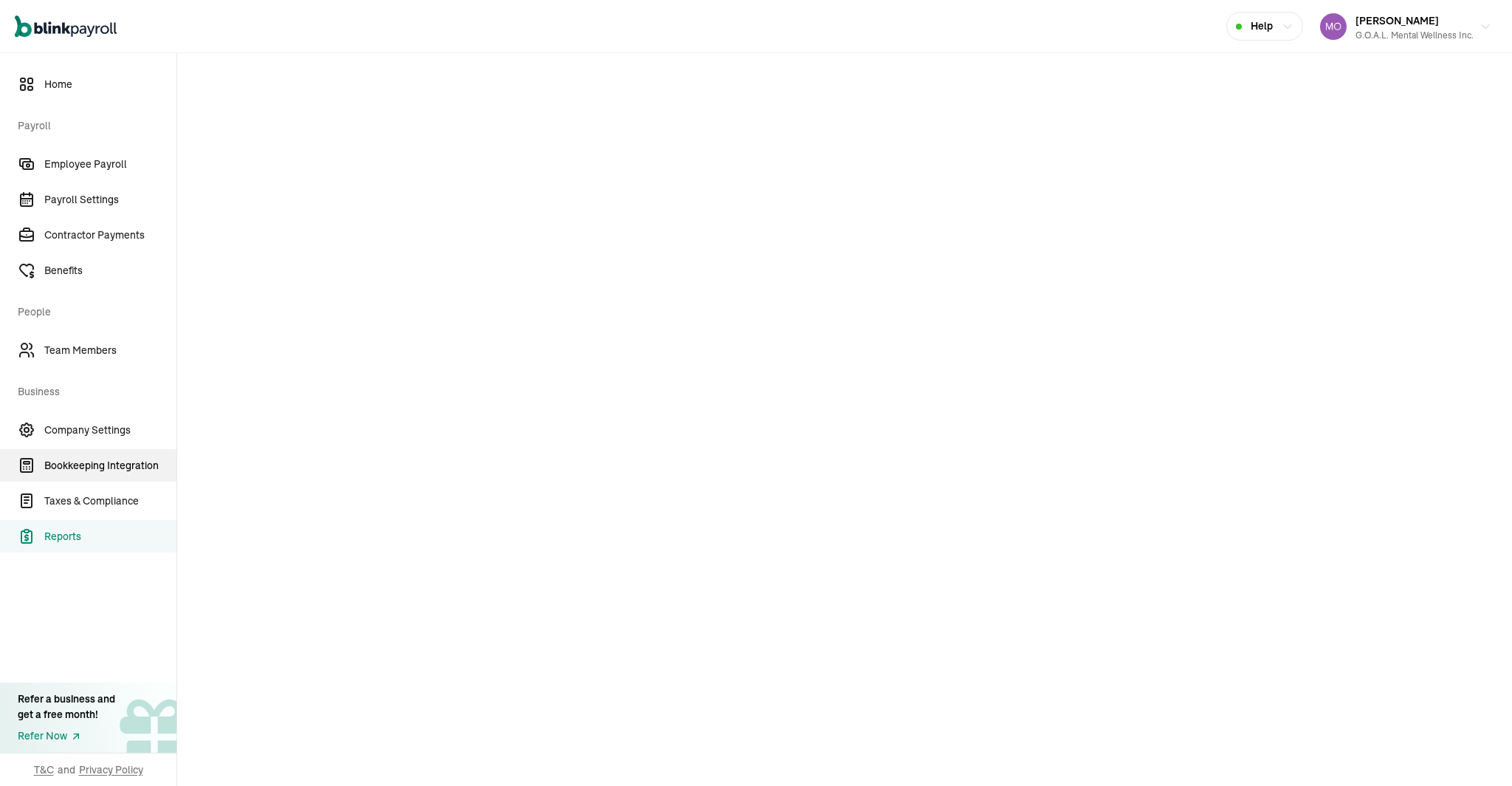
click at [56, 473] on span "Bookkeeping Integration" at bounding box center [110, 466] width 132 height 16
